Goal: Task Accomplishment & Management: Complete application form

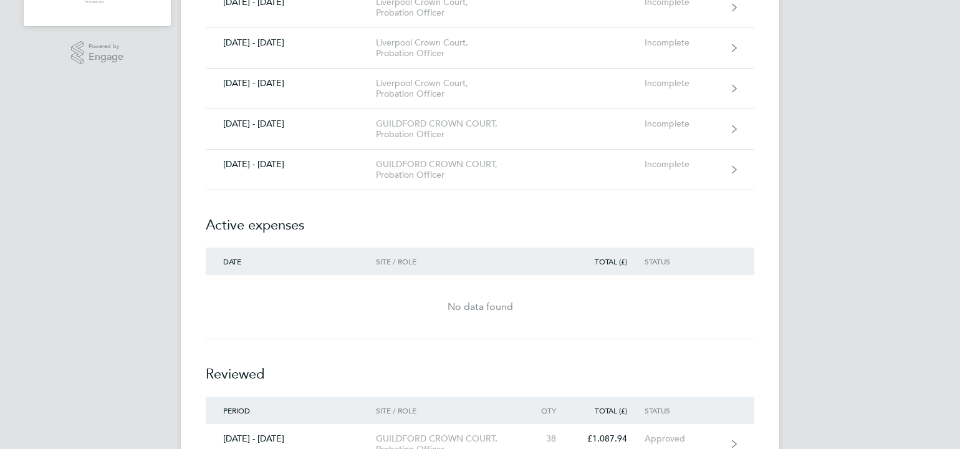
scroll to position [387, 0]
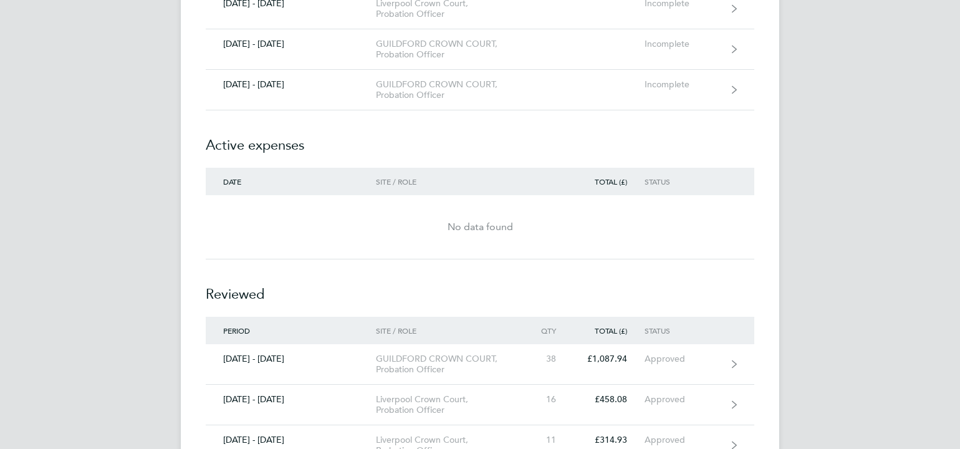
drag, startPoint x: 800, startPoint y: 388, endPoint x: 723, endPoint y: 449, distance: 98.1
click at [723, 448] on html "HM [PERSON_NAME] Applications: Dashboard Documents Current page: Timesheets Inv…" at bounding box center [480, 131] width 960 height 1001
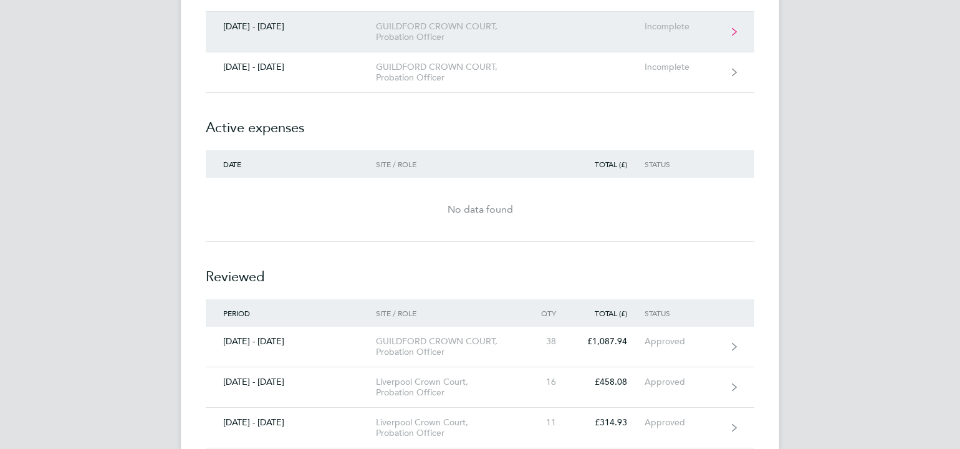
click at [734, 27] on icon at bounding box center [734, 31] width 5 height 9
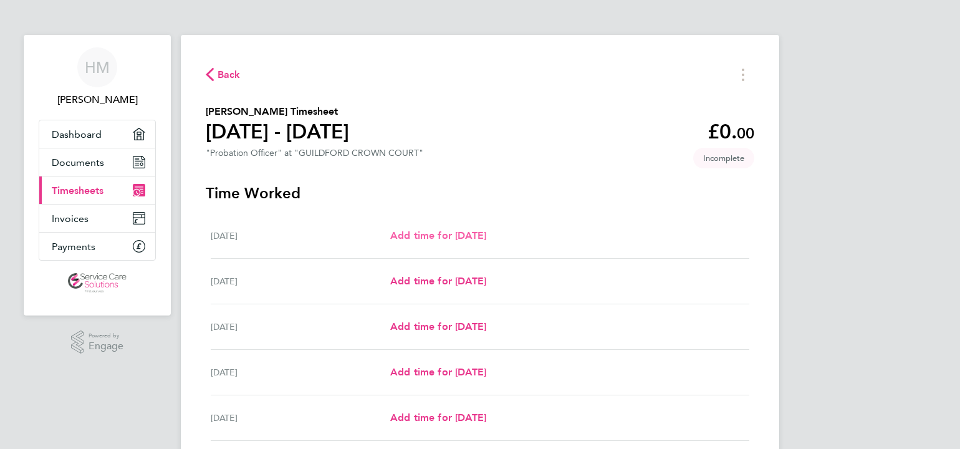
click at [404, 236] on span "Add time for [DATE]" at bounding box center [438, 235] width 96 height 12
select select "30"
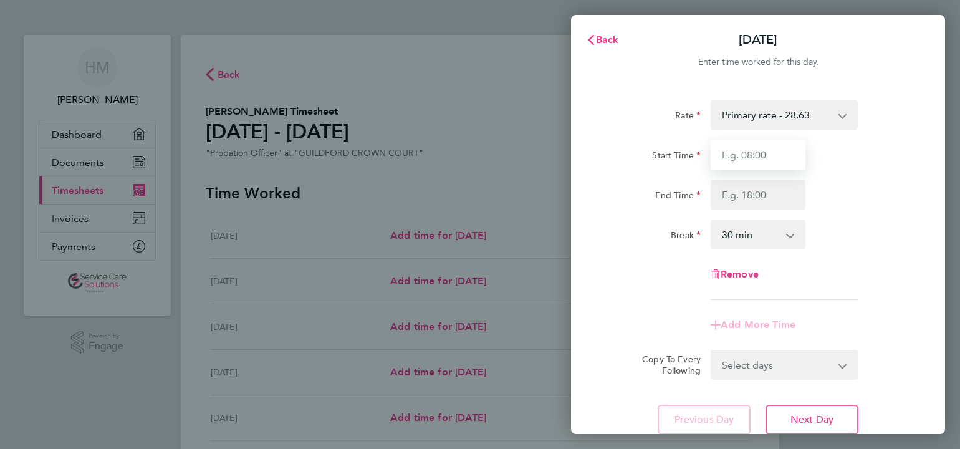
click at [726, 152] on input "Start Time" at bounding box center [758, 155] width 95 height 30
type input "09:00"
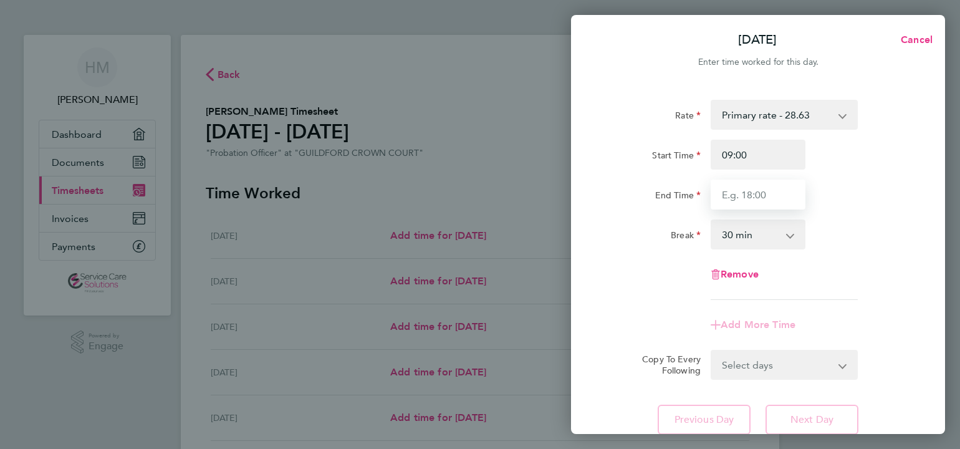
click at [739, 199] on input "End Time" at bounding box center [758, 195] width 95 height 30
type input "05:30"
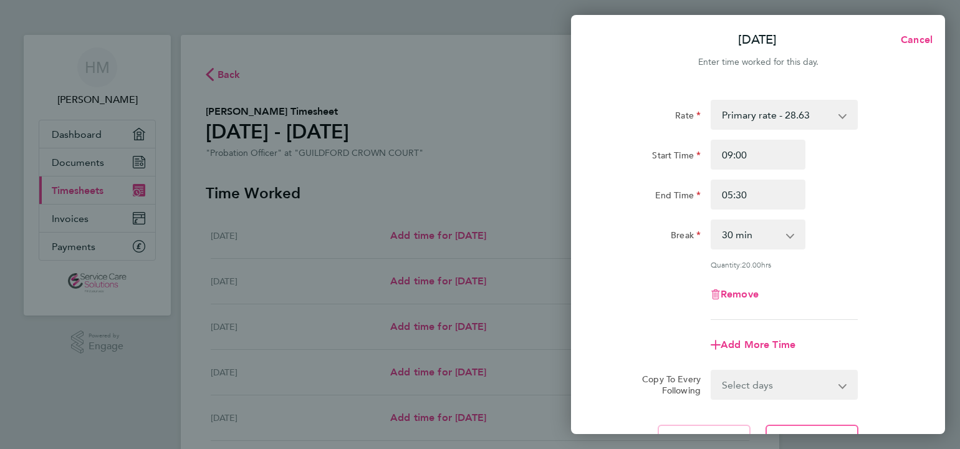
click at [816, 420] on div "Rate Primary rate - 28.63 Start Time 09:00 End Time 05:30 Break 0 min 15 min 30…" at bounding box center [758, 277] width 374 height 385
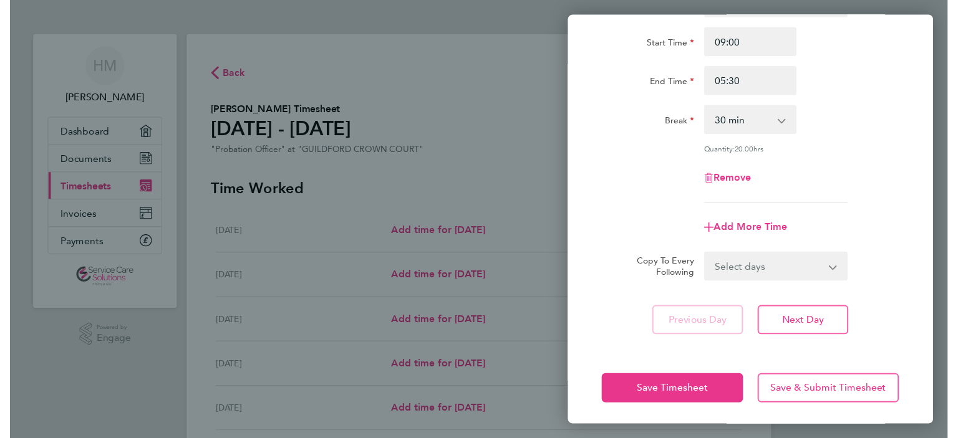
scroll to position [113, 0]
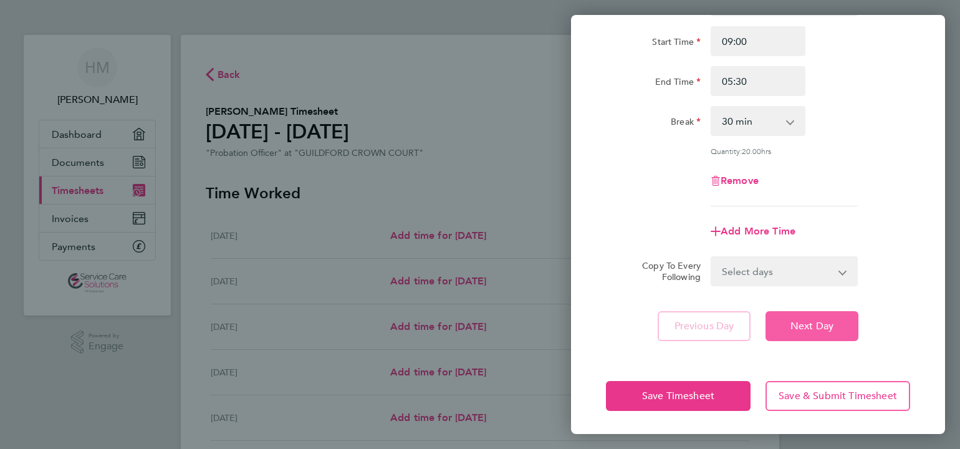
click at [808, 322] on span "Next Day" at bounding box center [812, 326] width 43 height 12
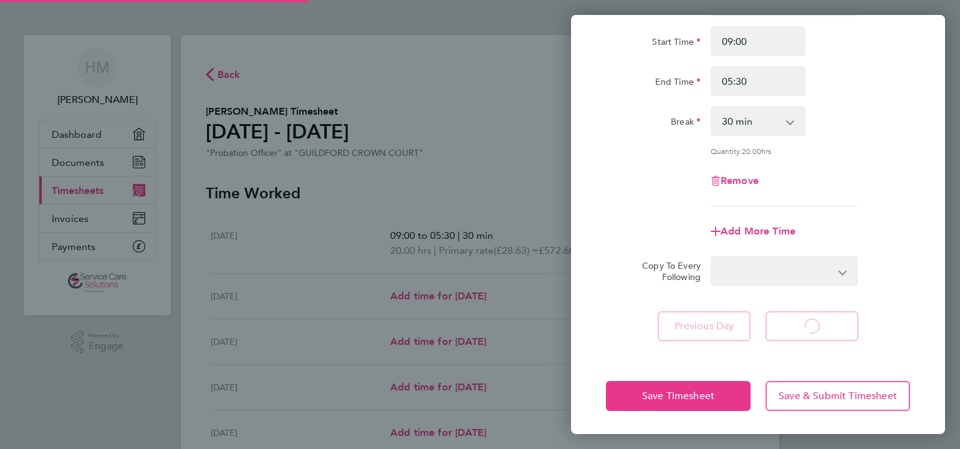
select select "30"
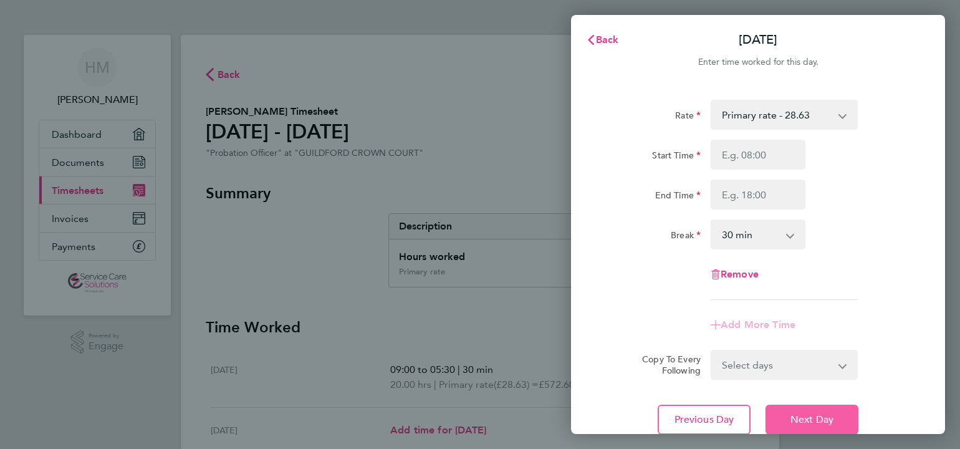
click at [807, 418] on span "Next Day" at bounding box center [812, 419] width 43 height 12
select select "30"
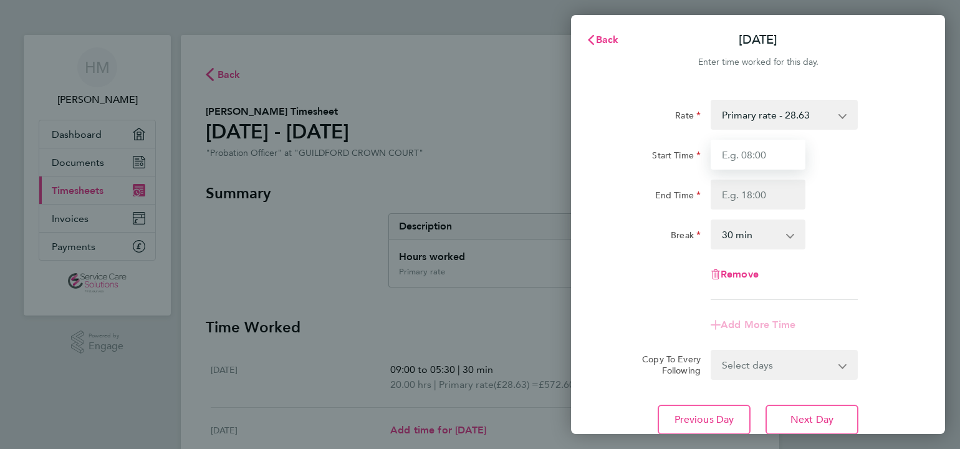
click at [732, 151] on input "Start Time" at bounding box center [758, 155] width 95 height 30
type input "09:00"
click at [736, 192] on input "End Time" at bounding box center [758, 195] width 95 height 30
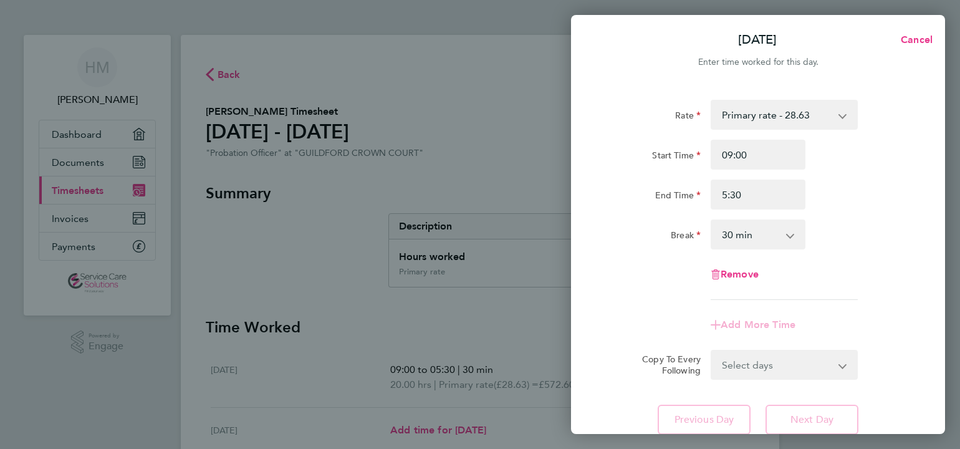
type input "05:30"
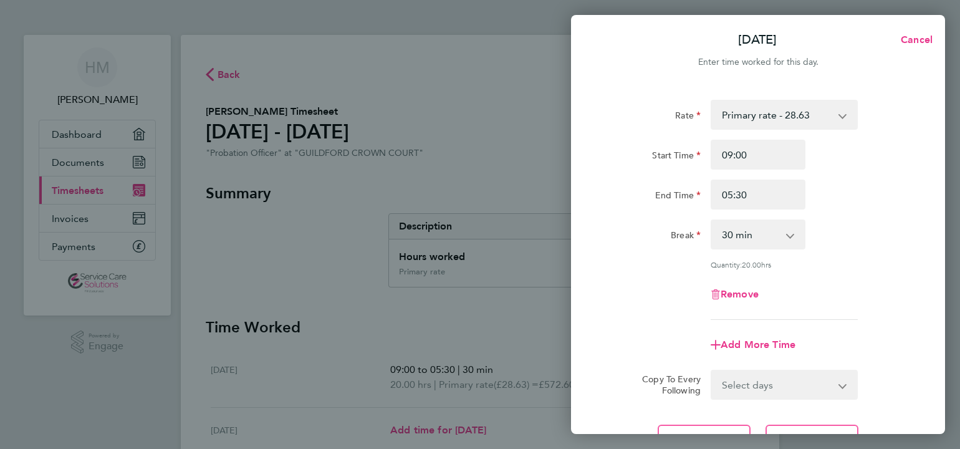
drag, startPoint x: 945, startPoint y: 367, endPoint x: 943, endPoint y: 421, distance: 53.7
click at [943, 421] on div "[DATE] Cancel Enter time worked for this day. Rate Primary rate - 28.63 Start T…" at bounding box center [480, 224] width 960 height 449
click at [901, 337] on div "Add More Time" at bounding box center [758, 345] width 314 height 30
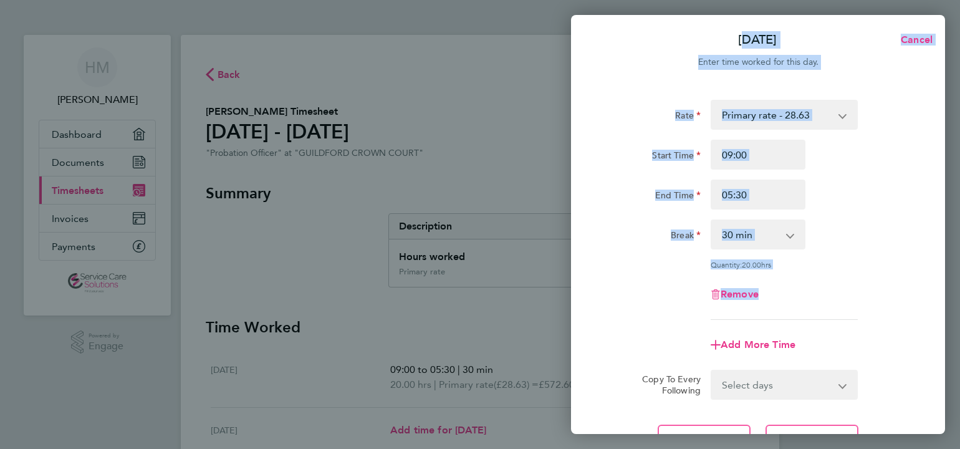
drag, startPoint x: 945, startPoint y: 377, endPoint x: 943, endPoint y: 310, distance: 66.7
click at [943, 310] on div "[DATE] Cancel Enter time worked for this day. Rate Primary rate - 28.63 Start T…" at bounding box center [480, 224] width 960 height 449
click at [902, 307] on div "Remove" at bounding box center [758, 294] width 314 height 30
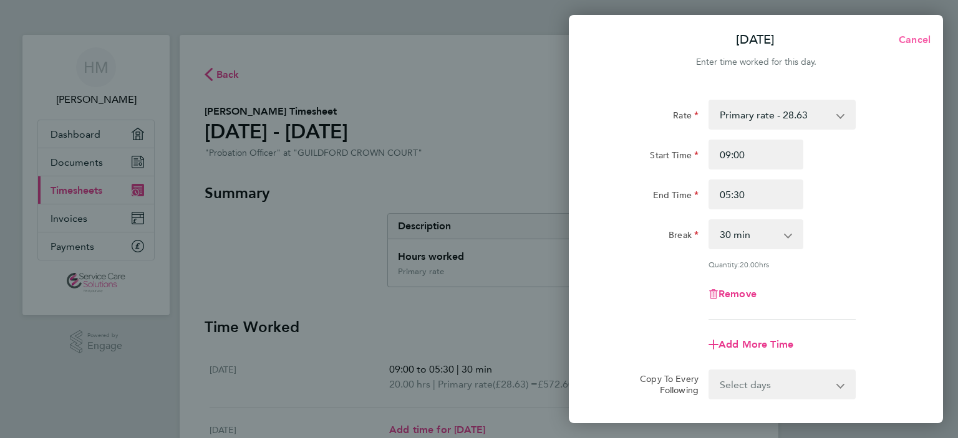
click at [915, 37] on span "Cancel" at bounding box center [913, 40] width 36 height 12
select select "30"
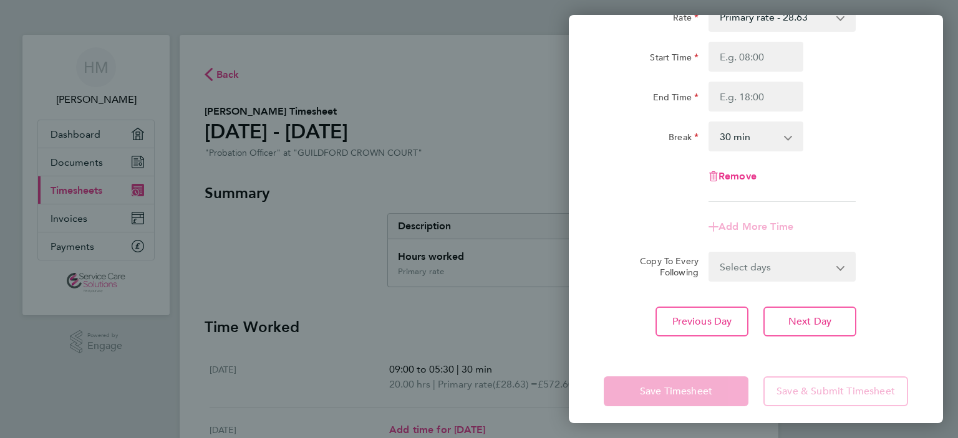
scroll to position [100, 0]
click at [736, 52] on input "Start Time" at bounding box center [755, 55] width 95 height 30
type input "09:00"
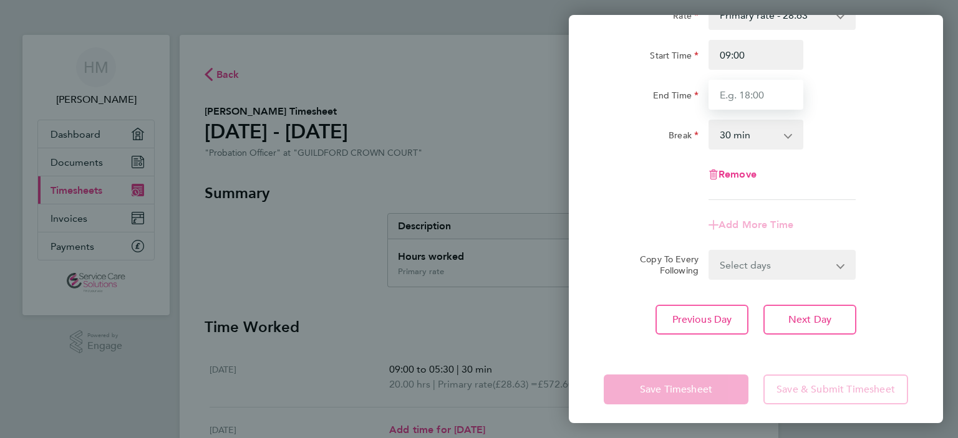
click at [740, 97] on input "End Time" at bounding box center [755, 95] width 95 height 30
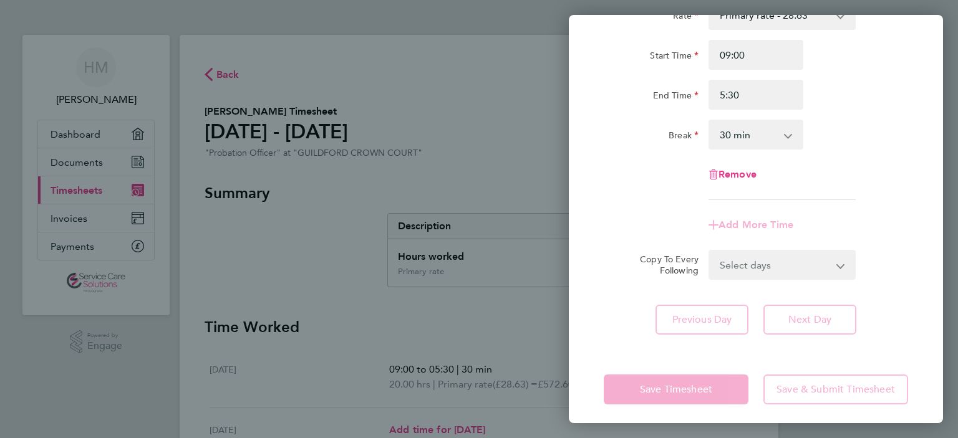
type input "05:30"
click at [793, 390] on div "Save Timesheet Save & Submit Timesheet" at bounding box center [756, 390] width 374 height 80
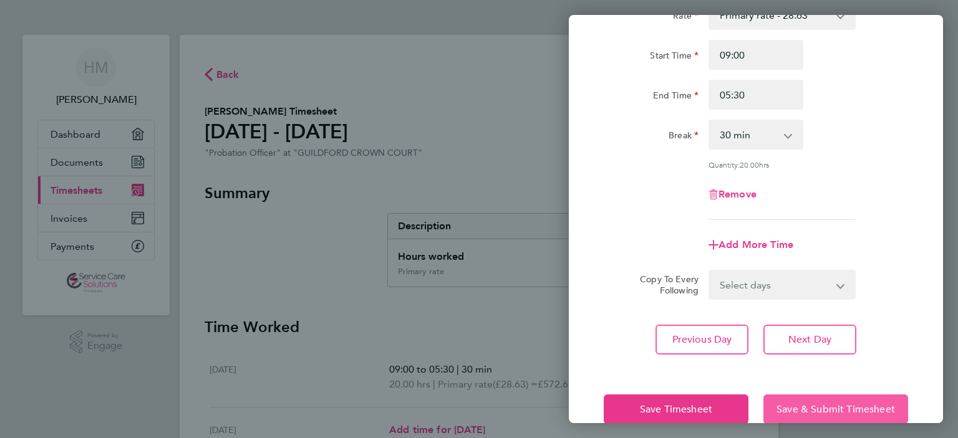
click at [812, 408] on span "Save & Submit Timesheet" at bounding box center [835, 409] width 118 height 12
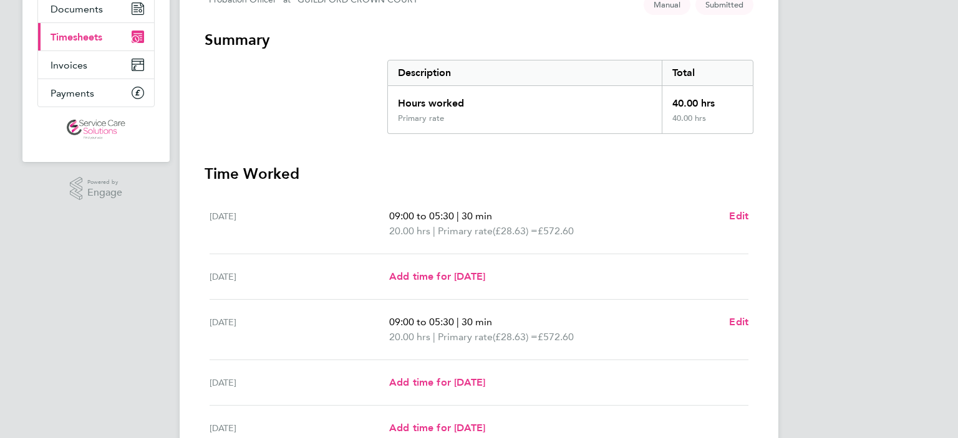
scroll to position [207, 0]
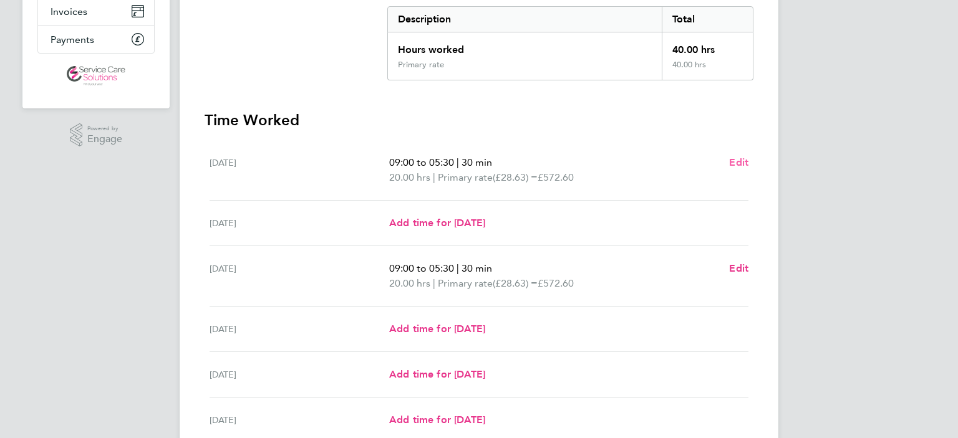
click at [738, 163] on span "Edit" at bounding box center [738, 162] width 19 height 12
select select "30"
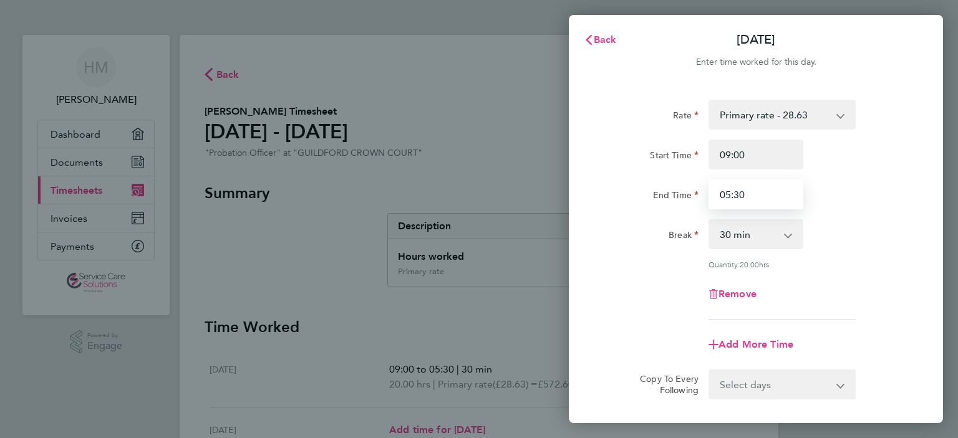
click at [720, 194] on input "05:30" at bounding box center [755, 195] width 95 height 30
click at [852, 248] on div "Break 0 min 15 min 30 min 45 min 60 min 75 min 90 min" at bounding box center [755, 234] width 314 height 30
click at [719, 195] on input "05:30" at bounding box center [755, 195] width 95 height 30
type input "17:30"
click at [849, 268] on div "Quantity: 20.00 hrs" at bounding box center [781, 264] width 147 height 10
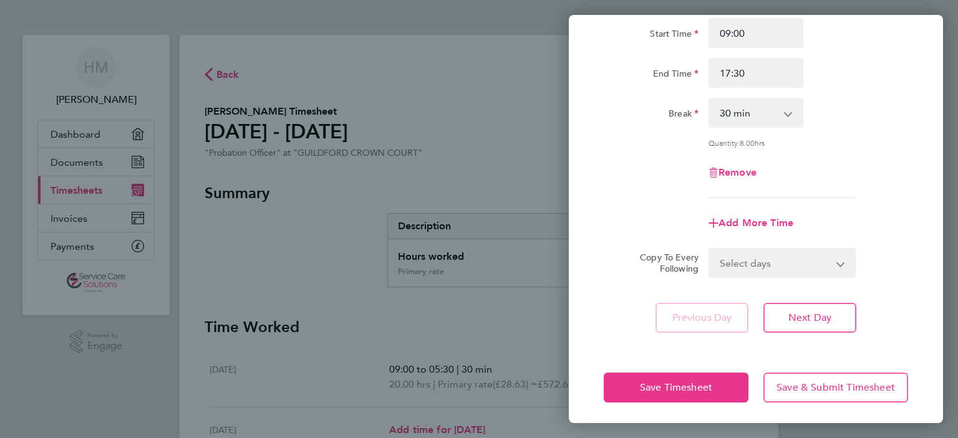
scroll to position [124, 0]
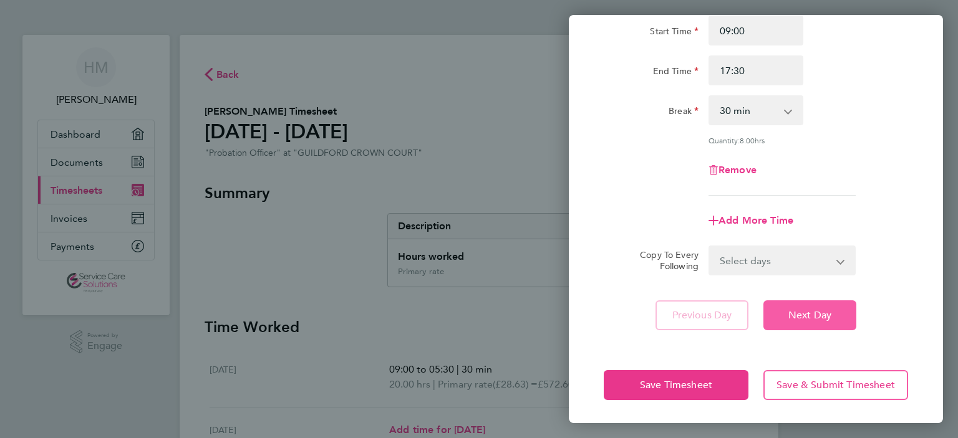
click at [813, 312] on span "Next Day" at bounding box center [809, 315] width 43 height 12
select select "30"
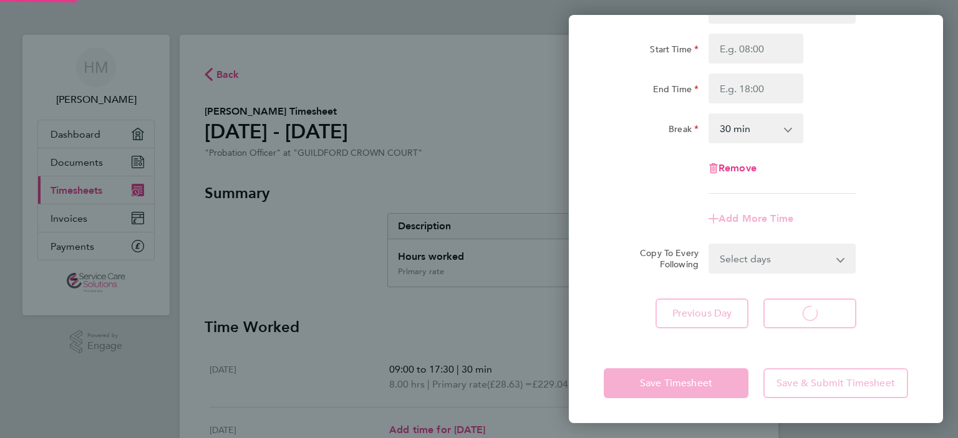
scroll to position [105, 0]
select select "30"
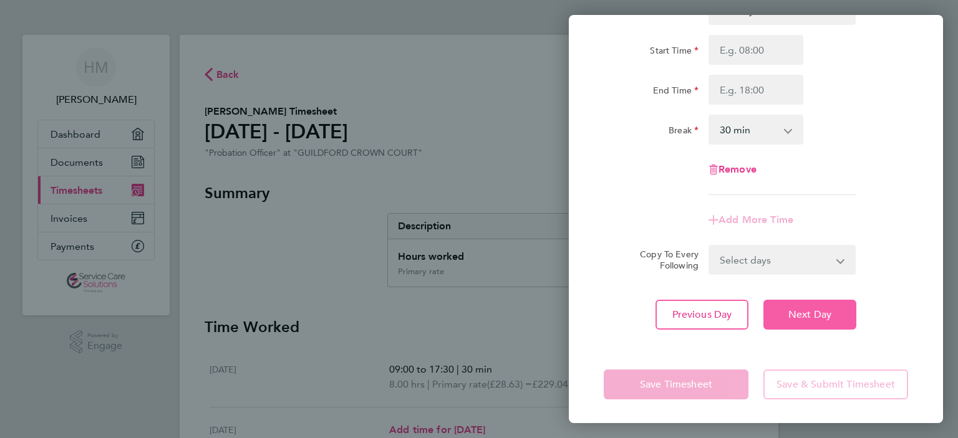
click at [805, 310] on span "Next Day" at bounding box center [809, 315] width 43 height 12
select select "30"
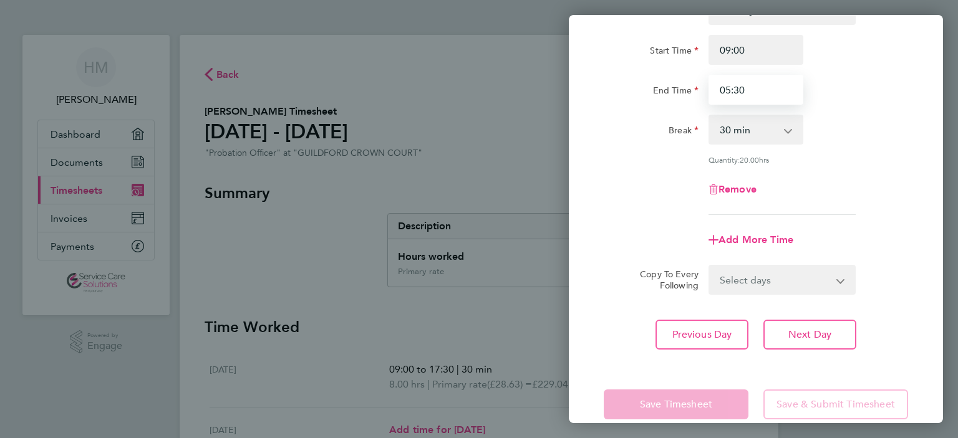
click at [721, 90] on input "05:30" at bounding box center [755, 90] width 95 height 30
type input "17:30"
click at [845, 167] on div "Rate Primary rate - 28.63 Start Time 09:00 End Time 17:30 Break 0 min 15 min 30…" at bounding box center [755, 105] width 304 height 220
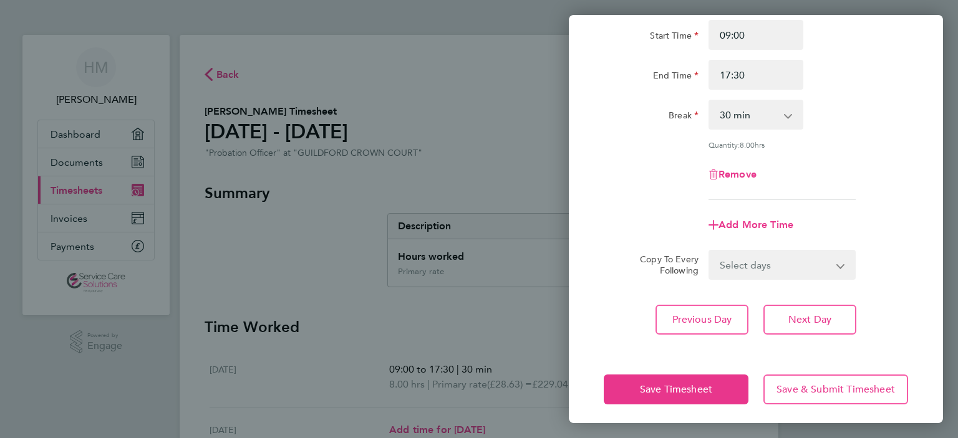
scroll to position [124, 0]
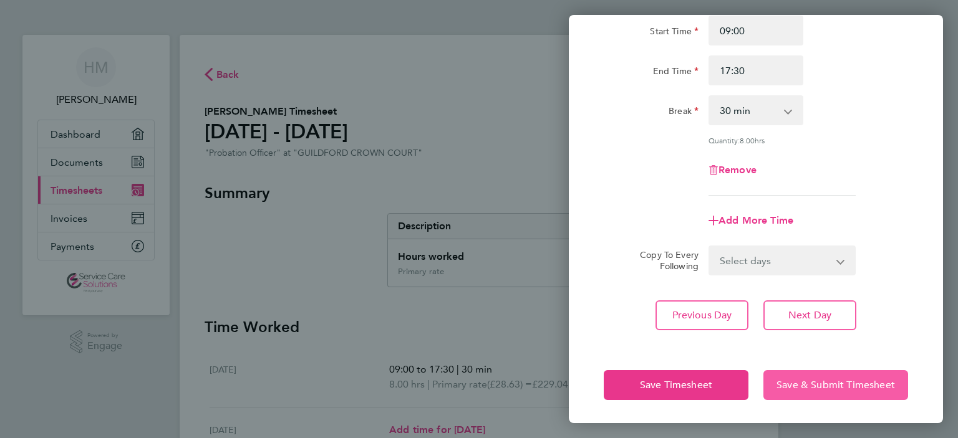
click at [823, 381] on span "Save & Submit Timesheet" at bounding box center [835, 385] width 118 height 12
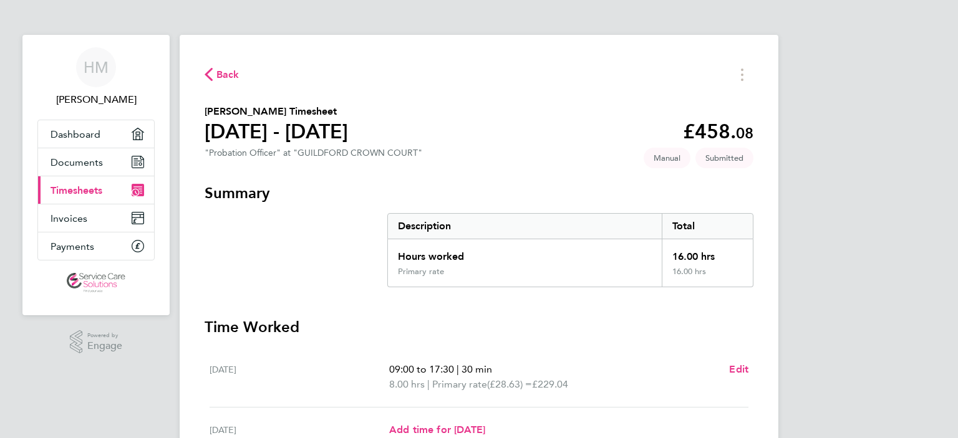
click at [207, 75] on icon "button" at bounding box center [208, 74] width 8 height 13
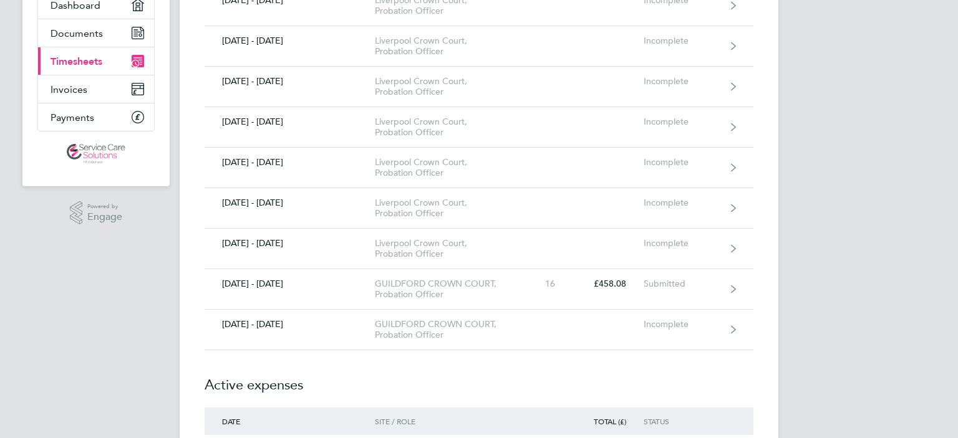
scroll to position [150, 0]
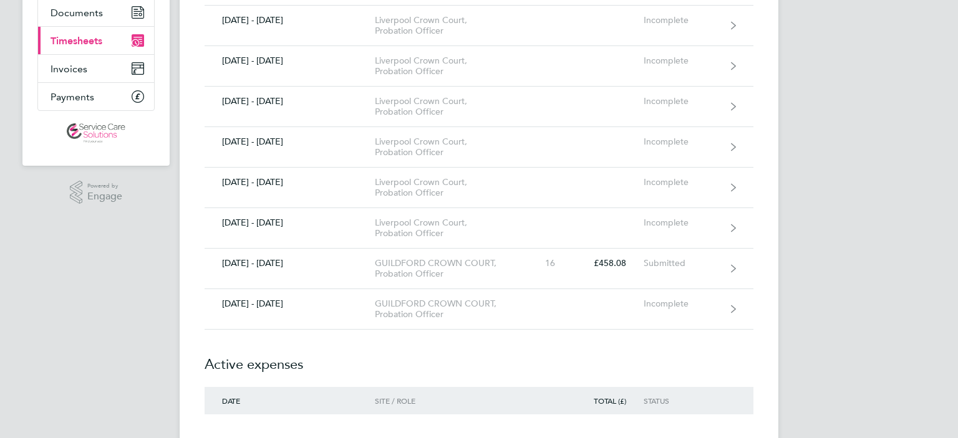
click at [92, 40] on span "Timesheets" at bounding box center [76, 41] width 52 height 12
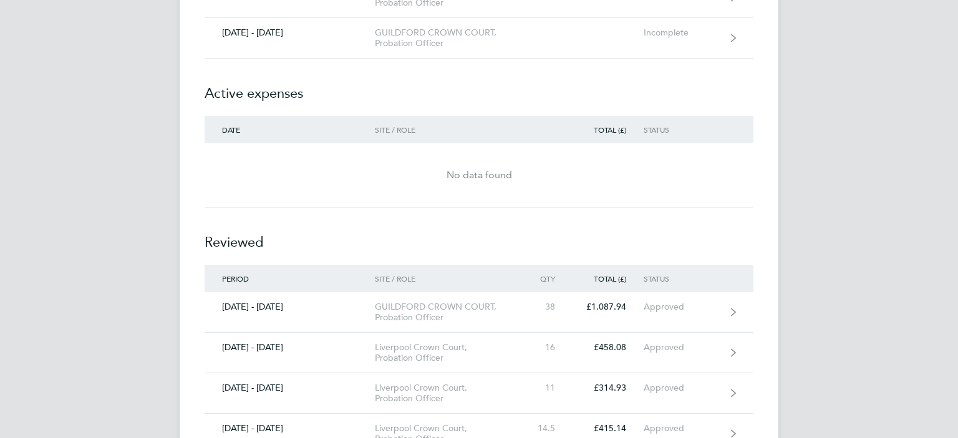
scroll to position [424, 0]
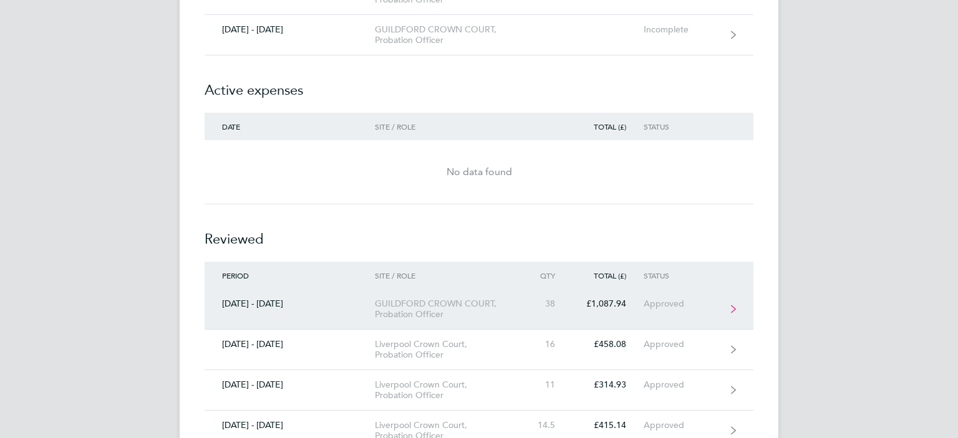
click at [733, 307] on icon at bounding box center [733, 309] width 5 height 9
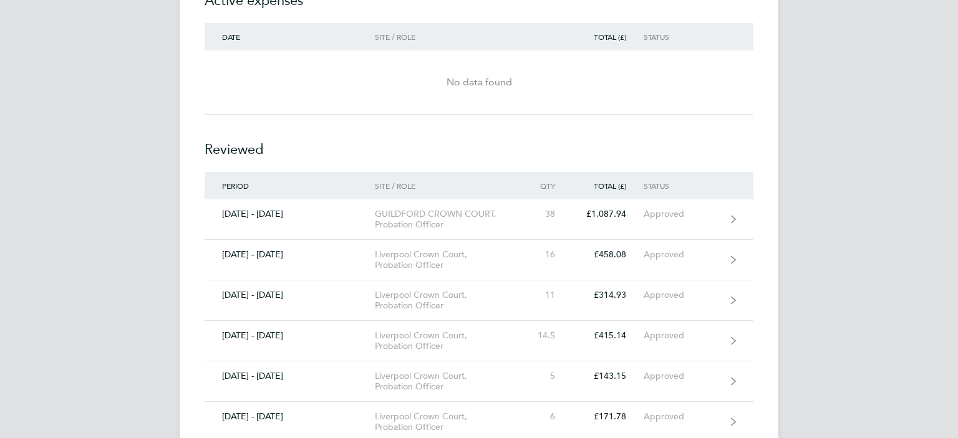
scroll to position [524, 0]
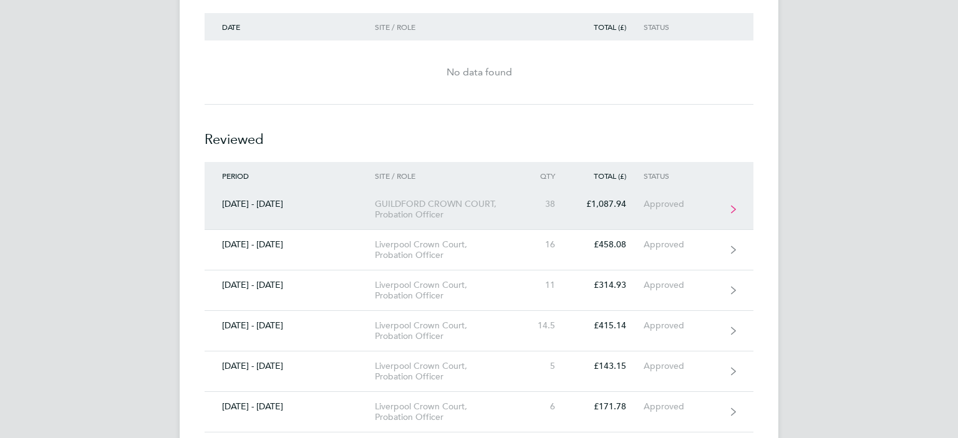
click at [733, 208] on icon at bounding box center [733, 209] width 5 height 9
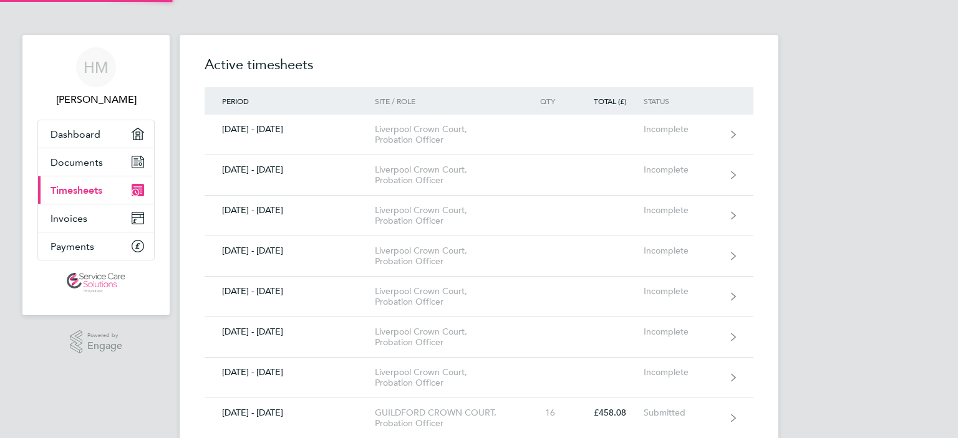
scroll to position [524, 0]
